Goal: Information Seeking & Learning: Learn about a topic

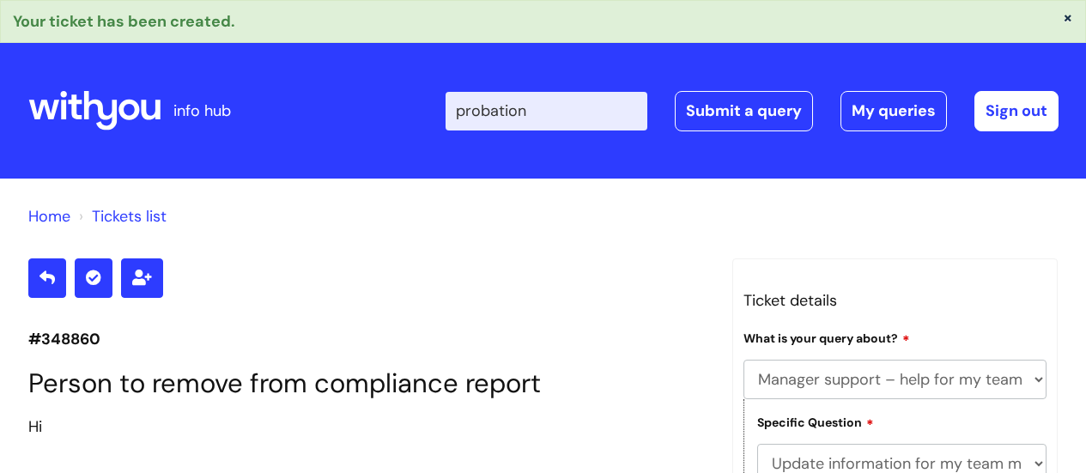
select select "Manager support – help for my team or service, training report requests"
select select "Update information for my team members"
type input "probation"
click button "Search" at bounding box center [0, 0] width 0 height 0
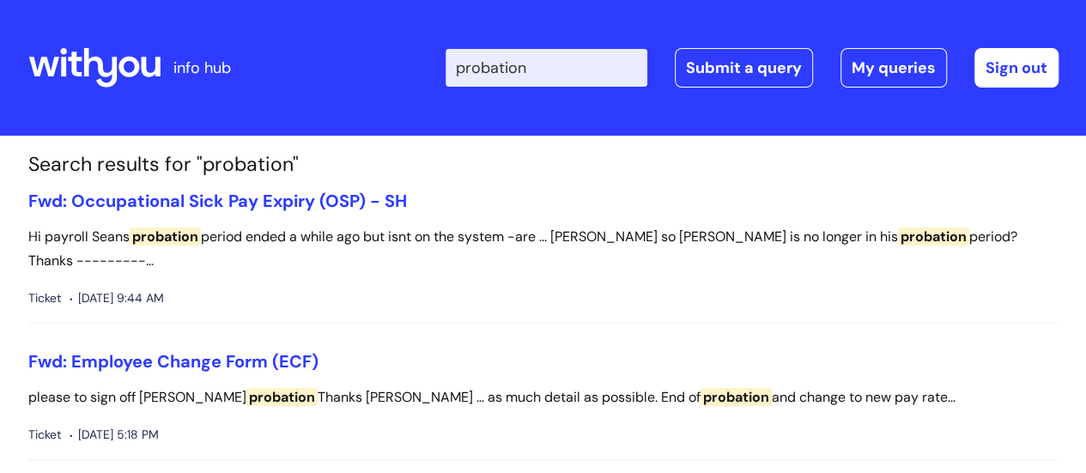
click at [101, 64] on icon at bounding box center [99, 67] width 33 height 39
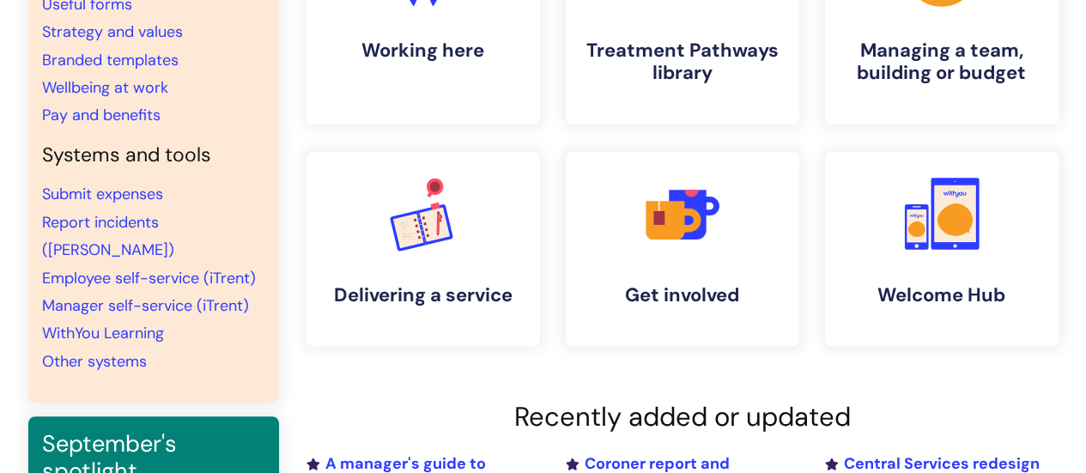
scroll to position [172, 0]
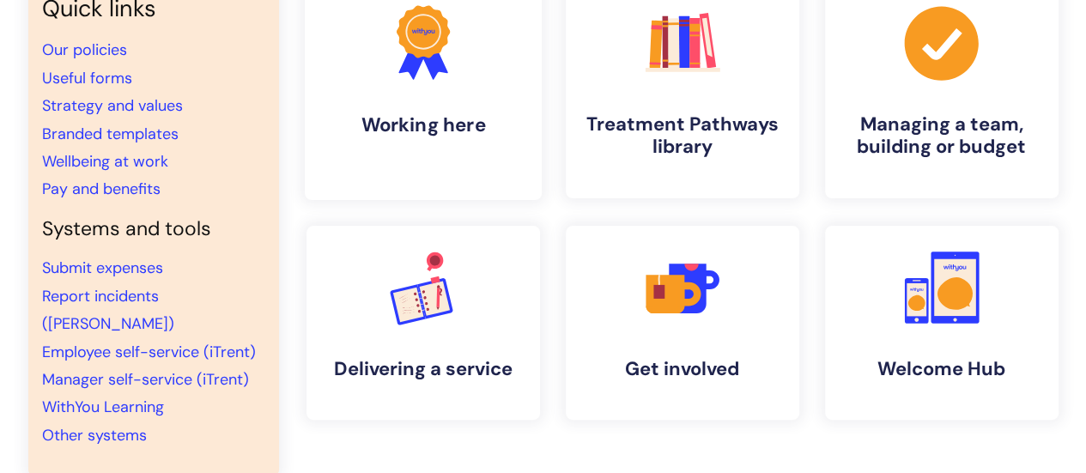
click at [462, 115] on h4 "Working here" at bounding box center [422, 124] width 209 height 23
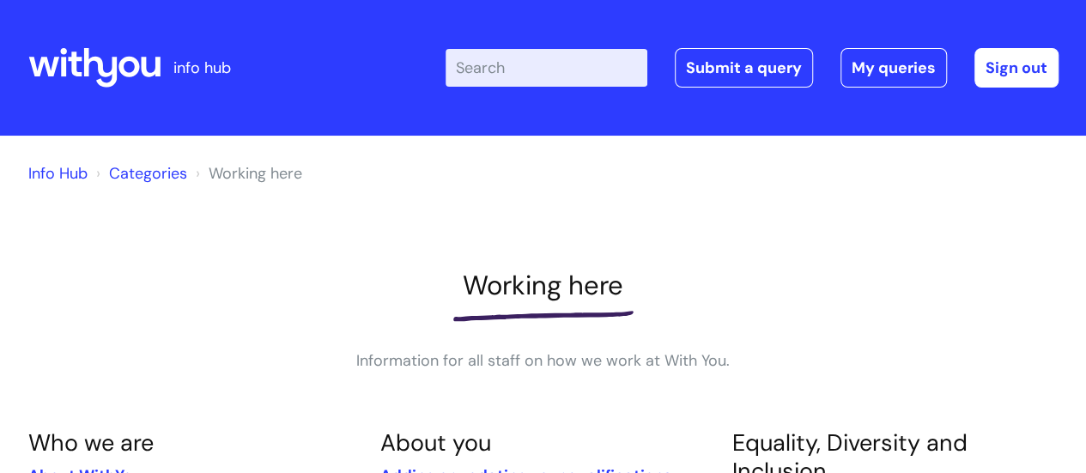
click at [55, 178] on link "Info Hub" at bounding box center [57, 173] width 59 height 21
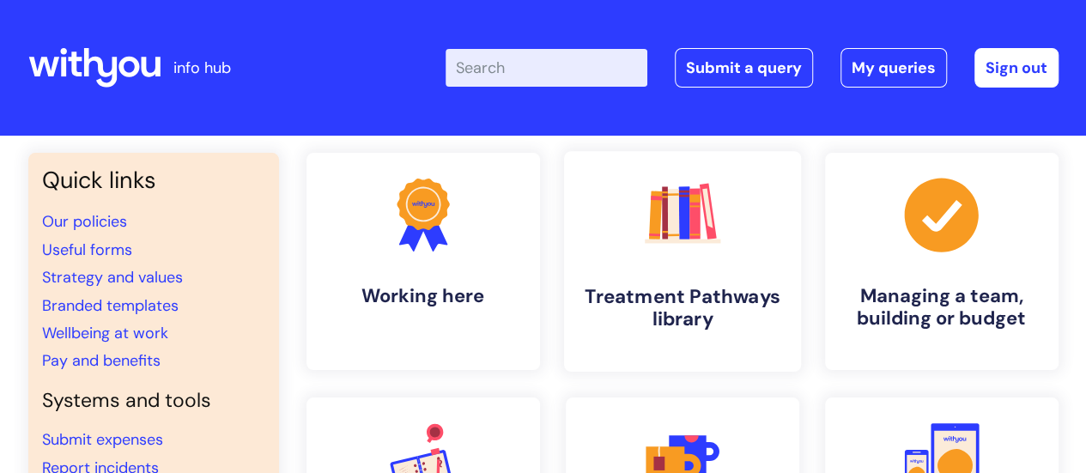
scroll to position [172, 0]
